Goal: Task Accomplishment & Management: Use online tool/utility

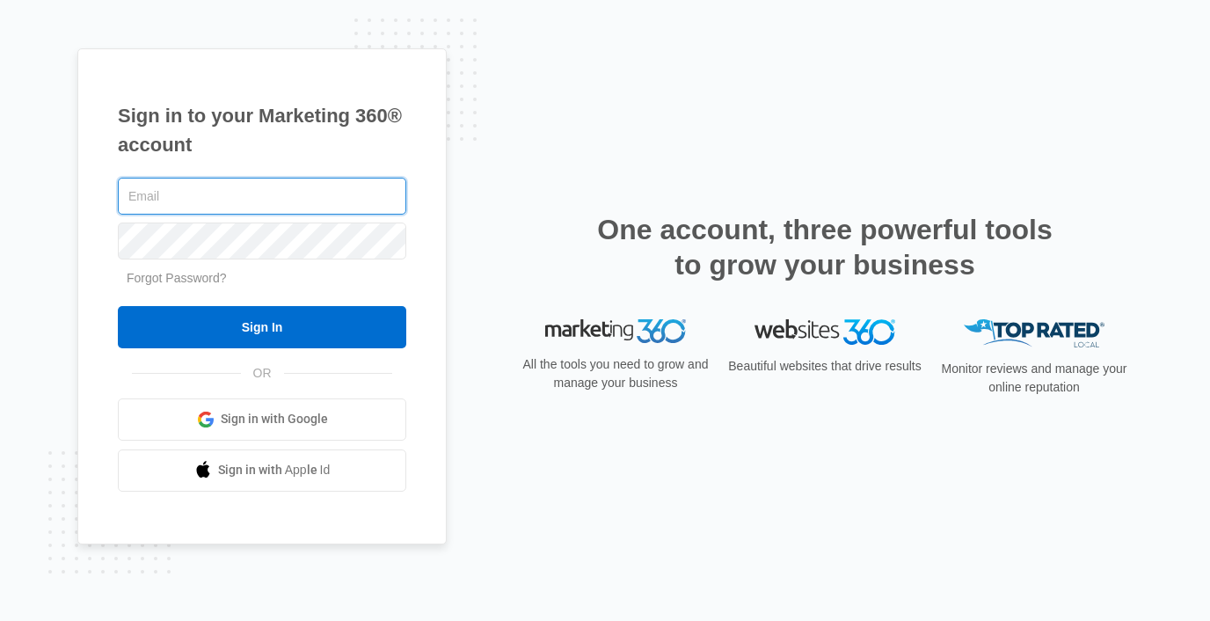
type input "[EMAIL_ADDRESS][DOMAIN_NAME]"
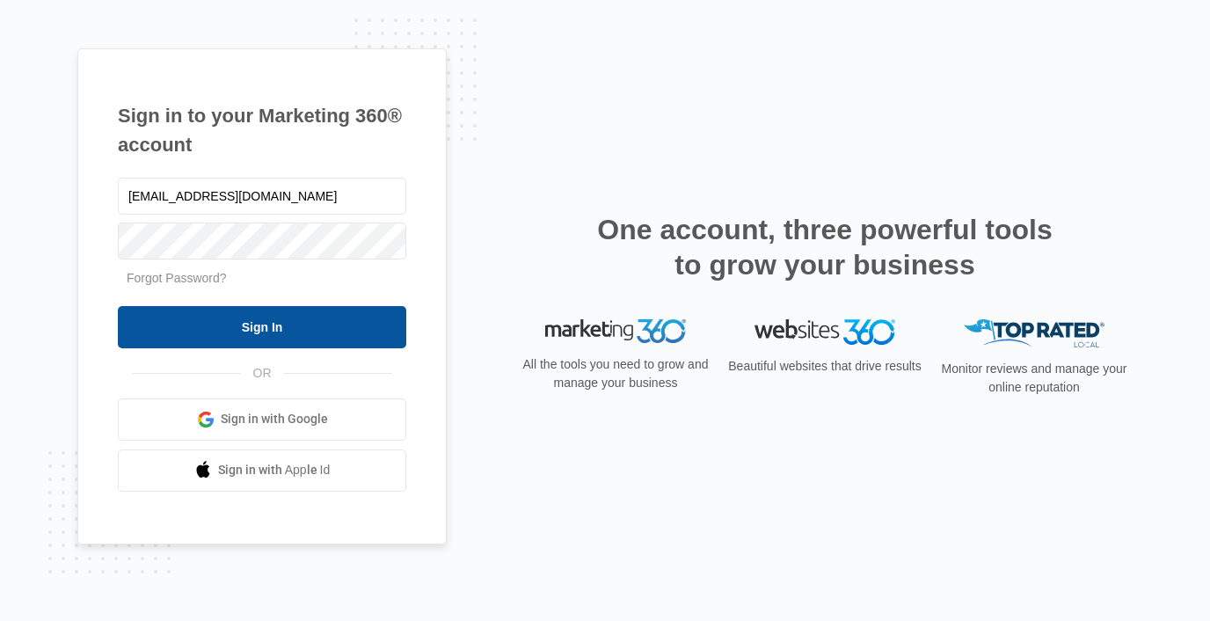
click at [150, 315] on input "Sign In" at bounding box center [262, 327] width 288 height 42
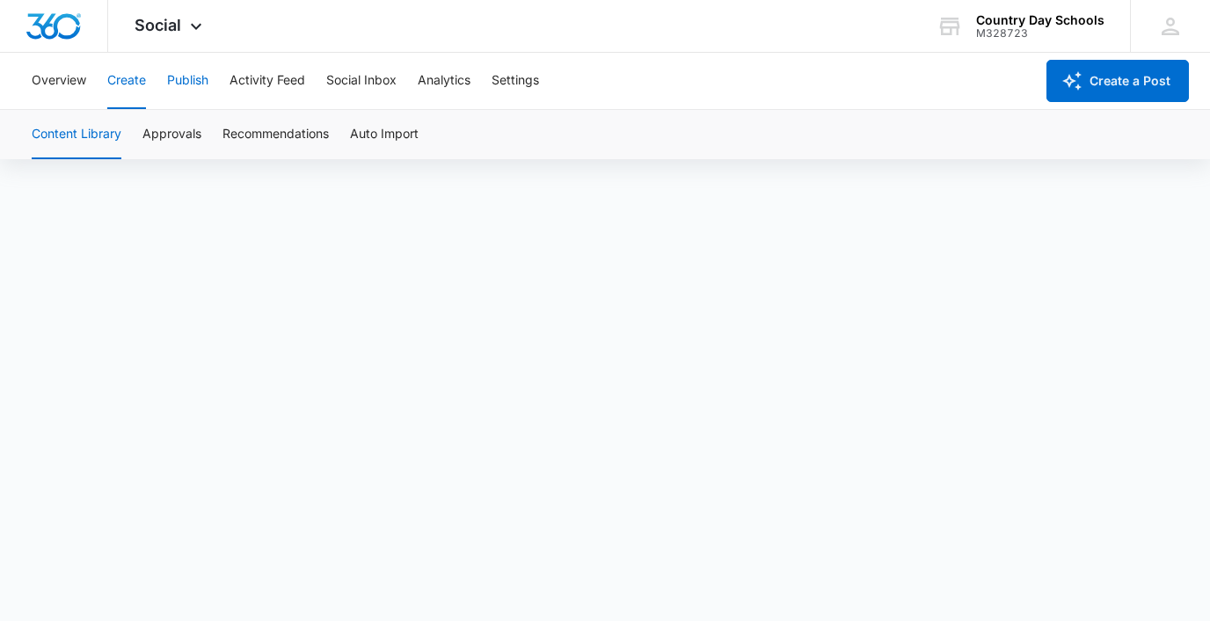
click at [178, 72] on button "Publish" at bounding box center [187, 81] width 41 height 56
click at [127, 77] on button "Create" at bounding box center [126, 81] width 39 height 56
click at [178, 76] on button "Publish" at bounding box center [187, 81] width 41 height 56
click at [133, 79] on button "Create" at bounding box center [126, 81] width 39 height 56
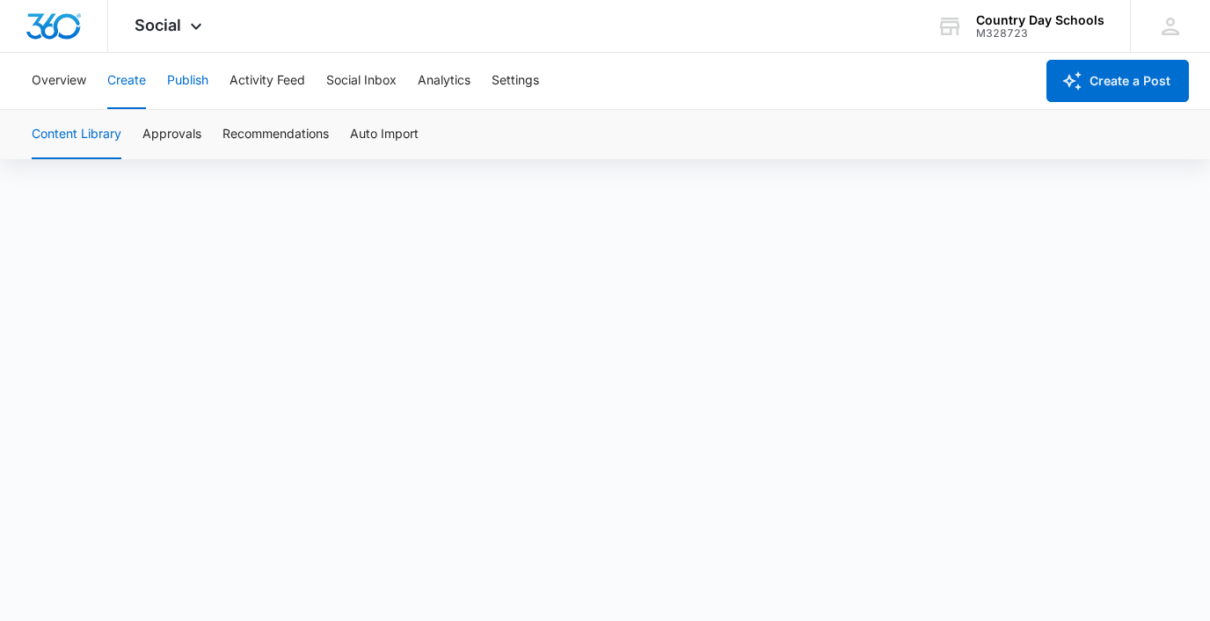
click at [186, 84] on button "Publish" at bounding box center [187, 81] width 41 height 56
click at [181, 74] on button "Publish" at bounding box center [187, 81] width 41 height 56
